Goal: Task Accomplishment & Management: Manage account settings

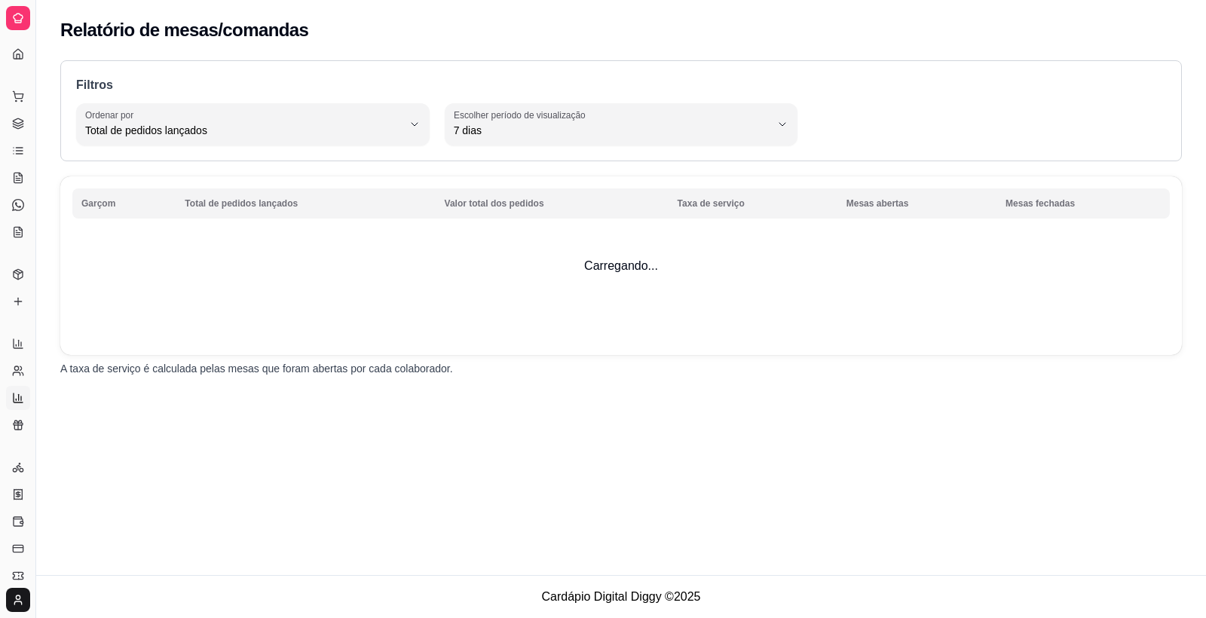
select select "TOTAL_OF_ORDERS"
select select "7"
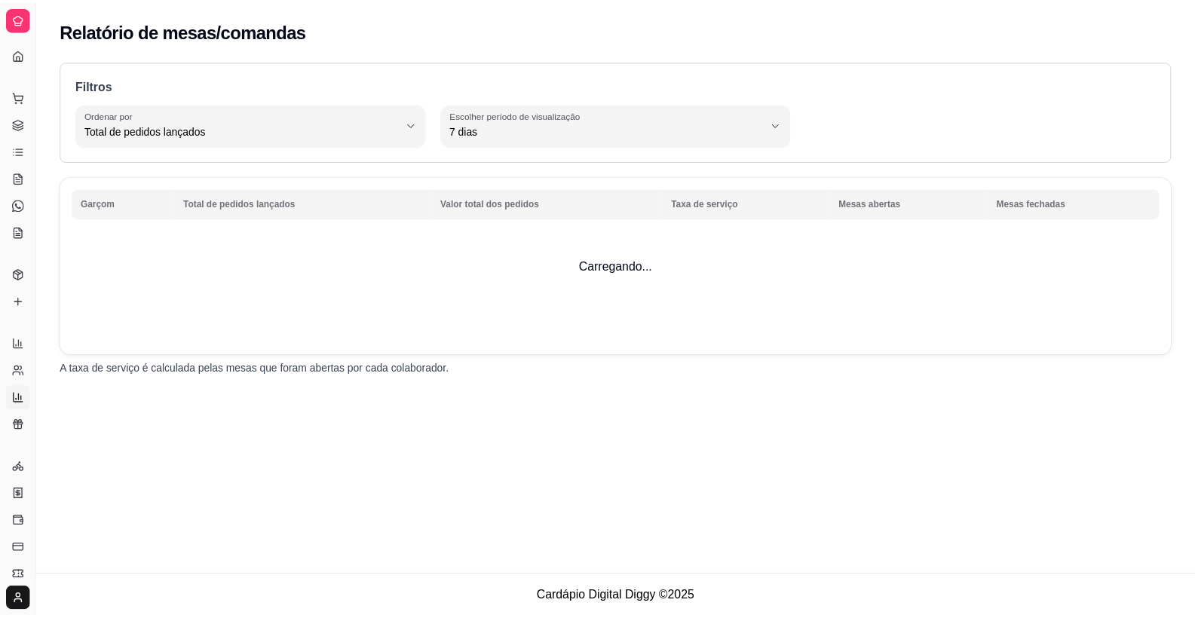
scroll to position [70, 0]
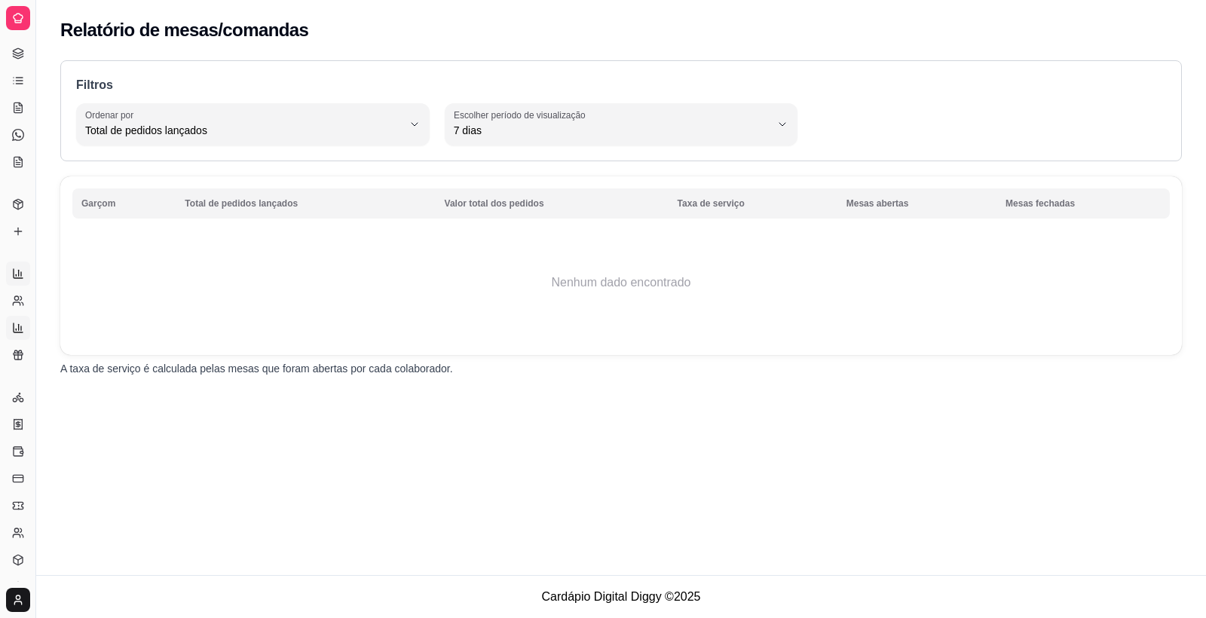
click at [25, 277] on link "Relatórios de vendas" at bounding box center [18, 274] width 24 height 24
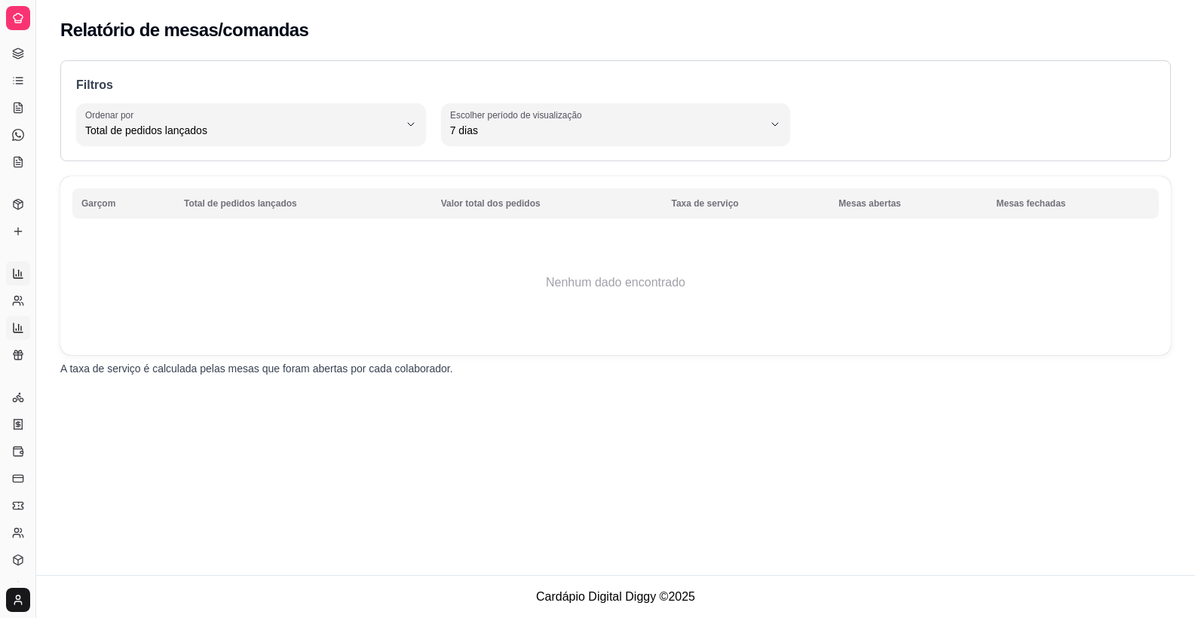
select select "ALL"
select select "0"
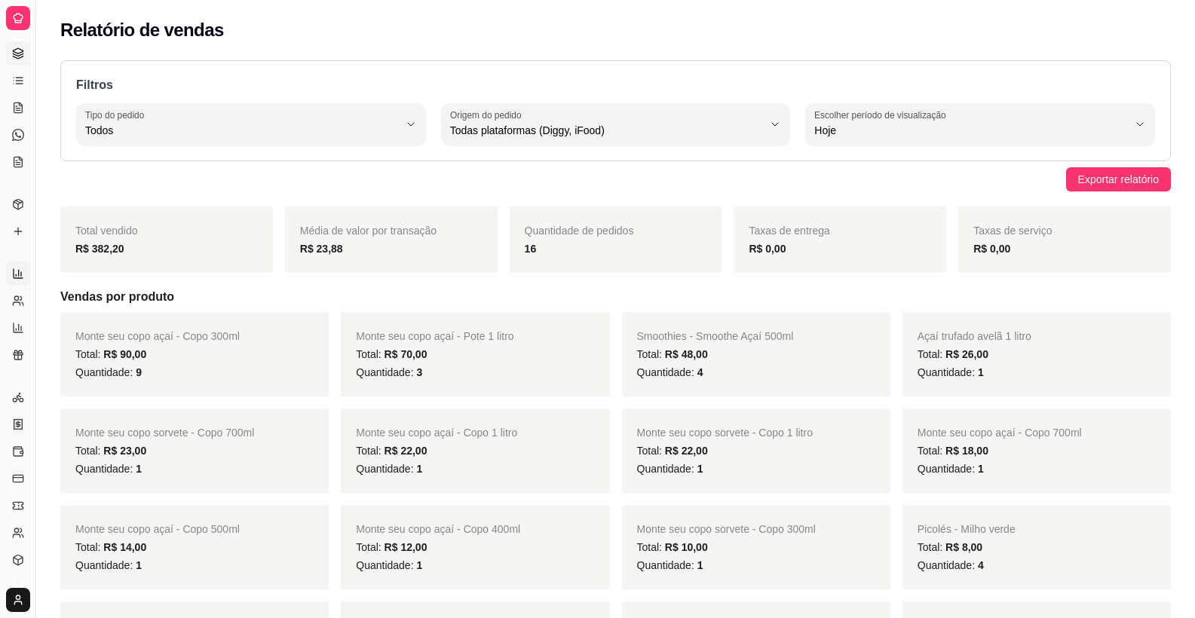
click at [17, 64] on link "Gestor de Pedidos" at bounding box center [18, 53] width 24 height 24
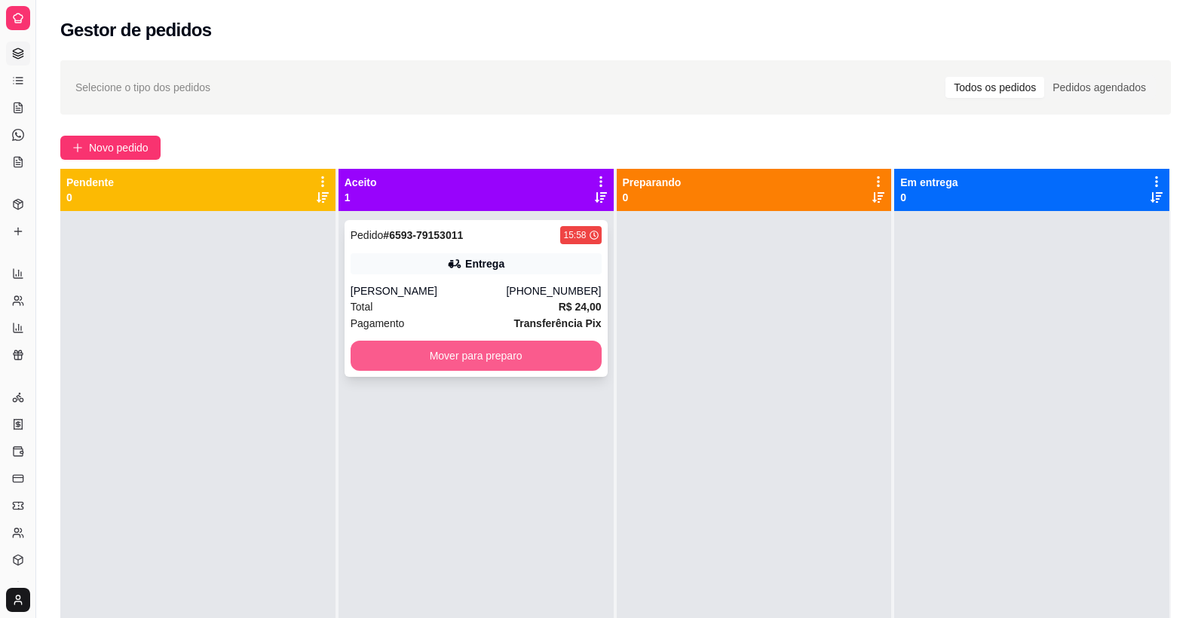
click at [525, 366] on button "Mover para preparo" at bounding box center [475, 356] width 251 height 30
